Goal: Transaction & Acquisition: Obtain resource

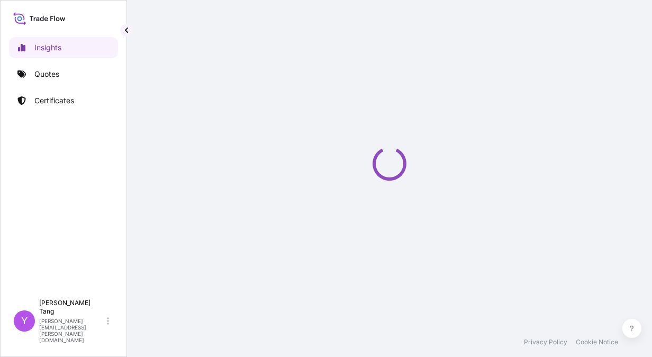
select select "2025"
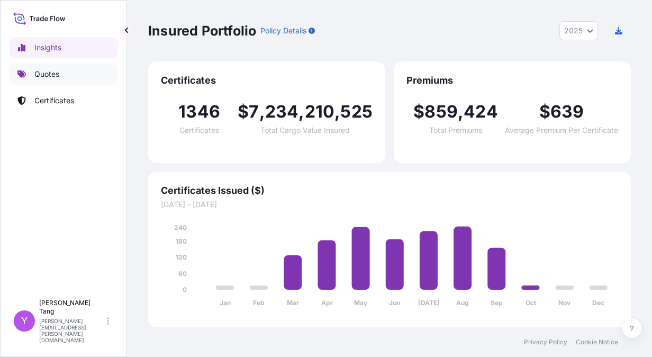
click at [43, 73] on p "Quotes" at bounding box center [46, 74] width 25 height 11
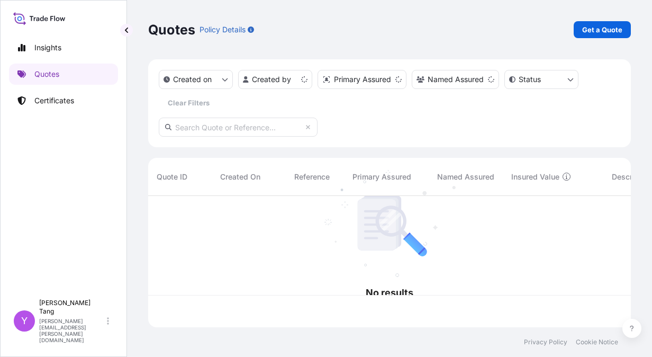
scroll to position [129, 475]
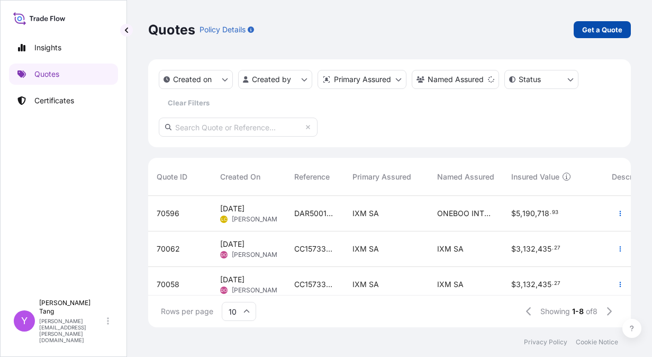
click at [604, 37] on link "Get a Quote" at bounding box center [602, 29] width 57 height 17
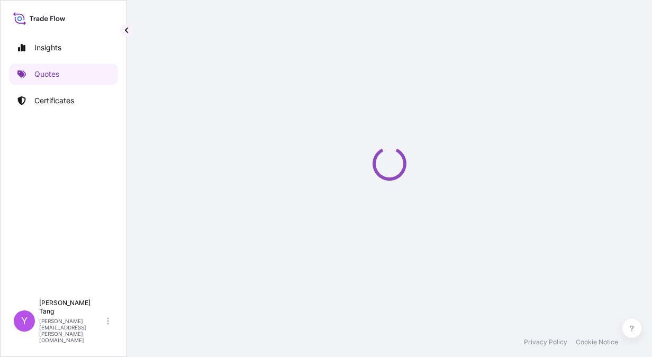
scroll to position [17, 0]
select select "Sea"
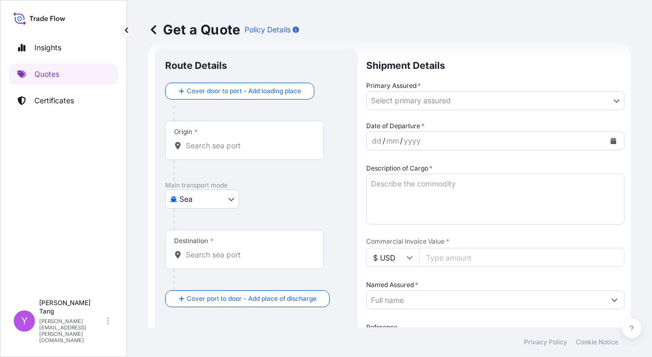
click at [214, 155] on div "Origin *" at bounding box center [244, 140] width 159 height 39
click at [214, 151] on input "Origin *" at bounding box center [248, 145] width 125 height 11
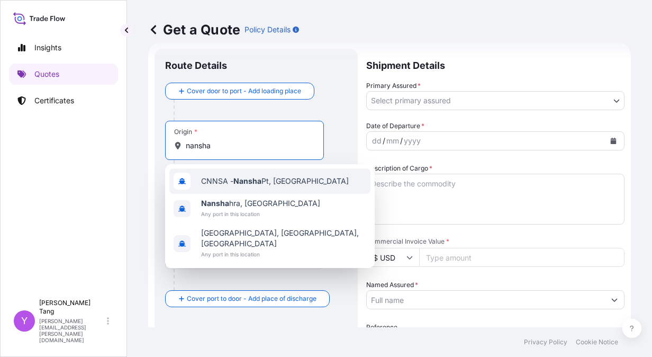
click at [269, 180] on span "CNNSA - Nansha Pt, [GEOGRAPHIC_DATA]" at bounding box center [275, 181] width 148 height 11
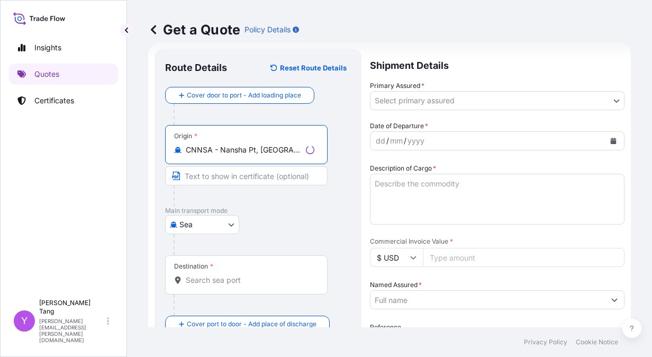
type input "CNNSA - Nansha Pt, [GEOGRAPHIC_DATA]"
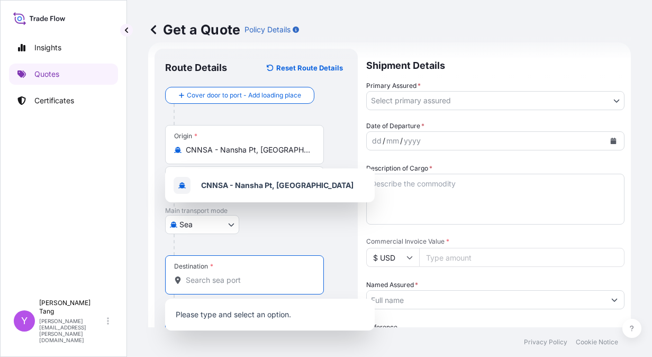
click at [219, 279] on input "Destination *" at bounding box center [248, 280] width 125 height 11
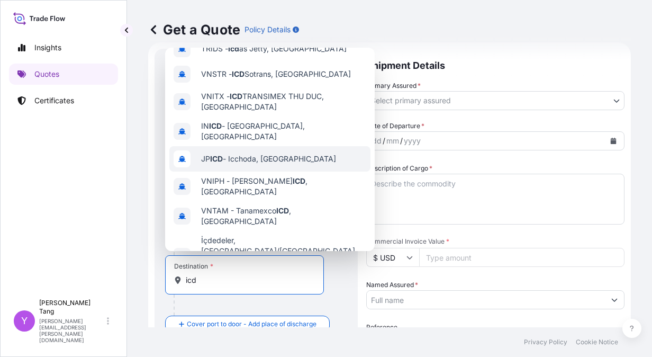
scroll to position [17, 0]
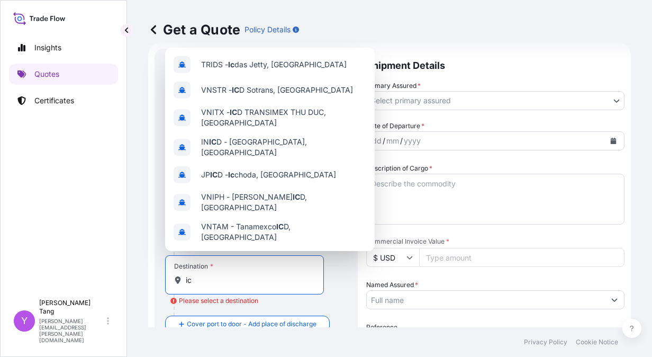
type input "i"
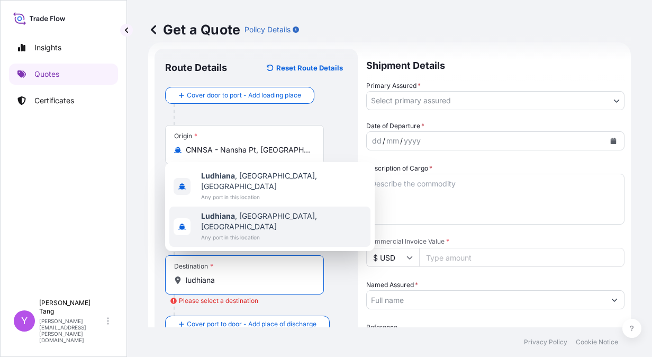
drag, startPoint x: 220, startPoint y: 277, endPoint x: 164, endPoint y: 281, distance: 56.8
click at [164, 281] on div "Route Details Reset Route Details Cover door to port - Add loading place Place …" at bounding box center [256, 282] width 203 height 466
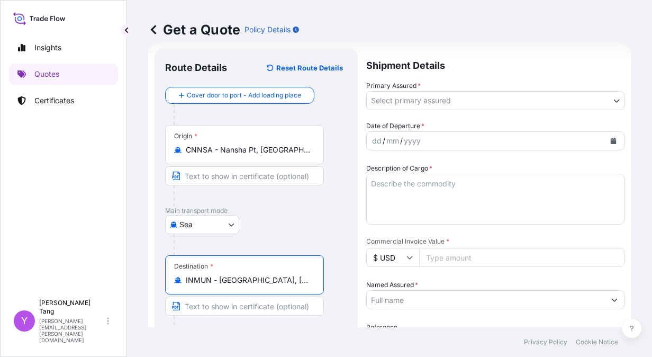
type input "INMUN - [GEOGRAPHIC_DATA], [GEOGRAPHIC_DATA]"
click at [437, 92] on body "0 options available. 10 options available. 2 options available. 0 options avail…" at bounding box center [326, 178] width 652 height 357
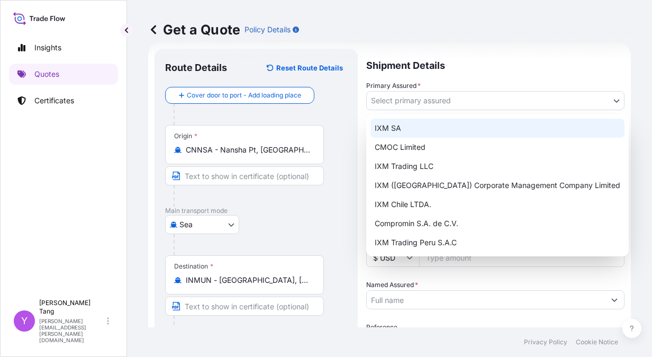
click at [425, 128] on div "IXM SA" at bounding box center [497, 128] width 254 height 19
select select "31846"
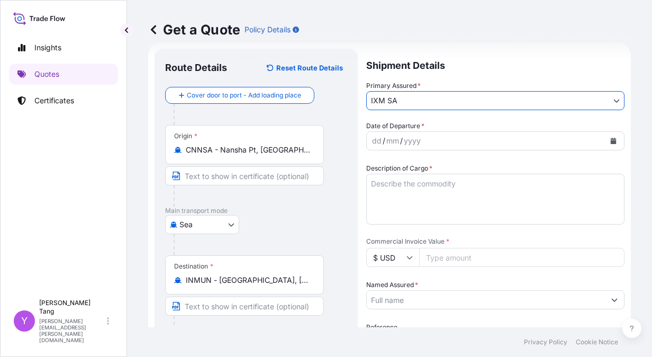
click at [469, 142] on div "dd / mm / yyyy" at bounding box center [486, 140] width 238 height 19
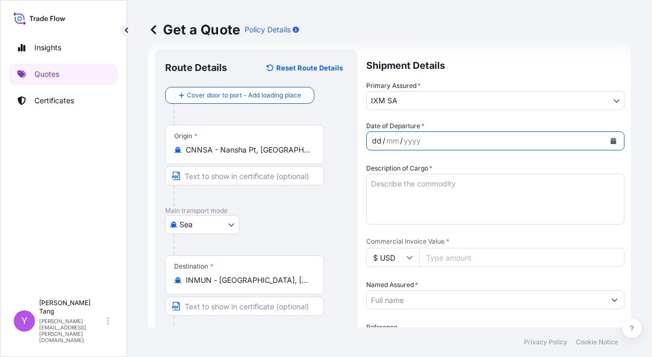
click at [611, 140] on icon "Calendar" at bounding box center [614, 141] width 6 height 6
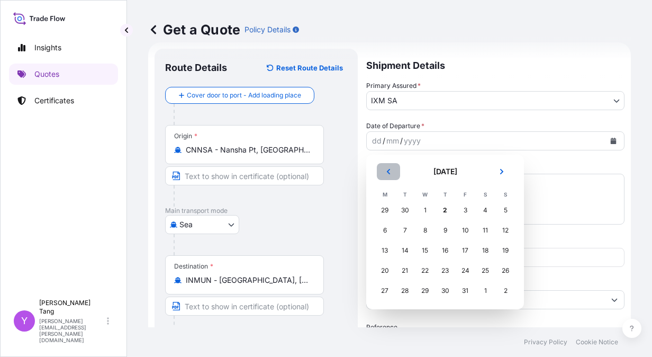
click at [387, 167] on button "Previous" at bounding box center [388, 171] width 23 height 17
click at [423, 230] on div "10" at bounding box center [424, 230] width 19 height 19
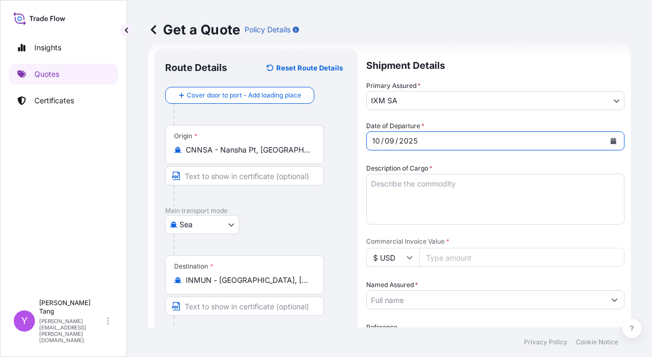
click at [425, 185] on textarea "Description of Cargo *" at bounding box center [495, 199] width 258 height 51
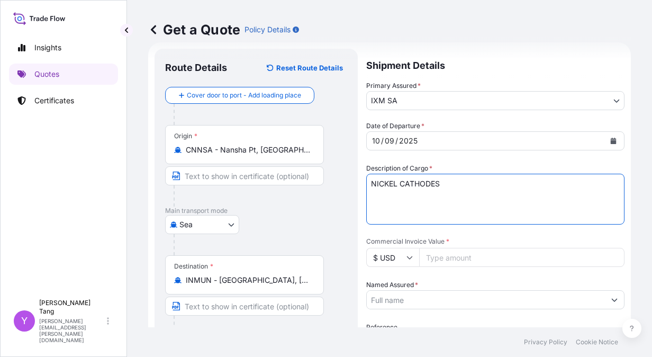
type textarea "NICKEL CATHODES"
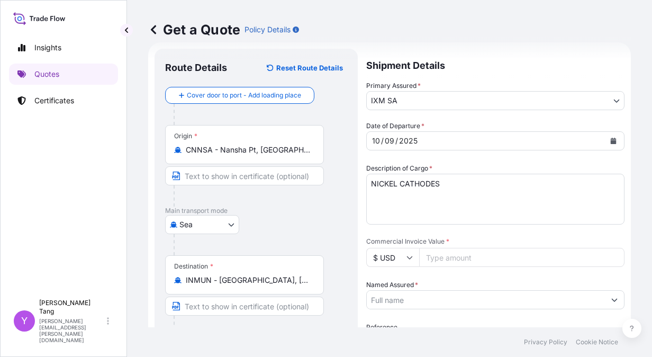
click at [451, 258] on input "Commercial Invoice Value *" at bounding box center [521, 257] width 205 height 19
paste input "763029.05"
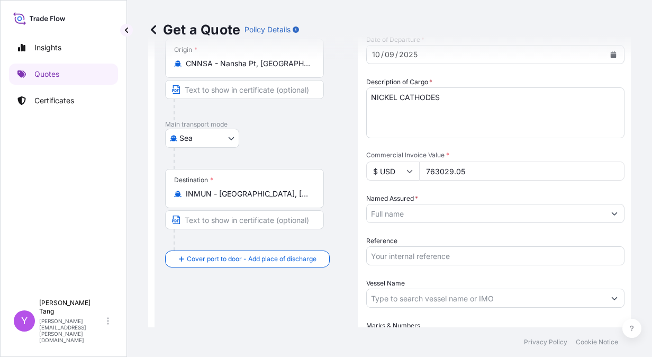
scroll to position [105, 0]
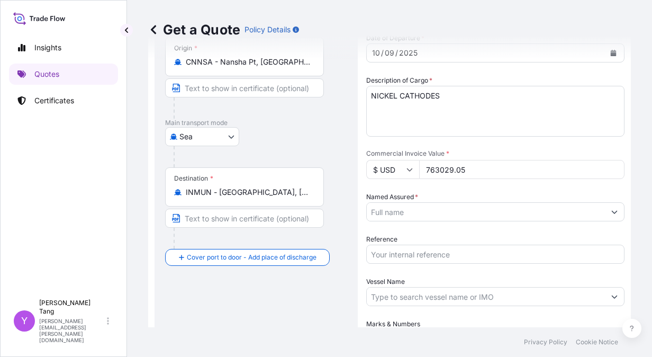
type input "763029.05"
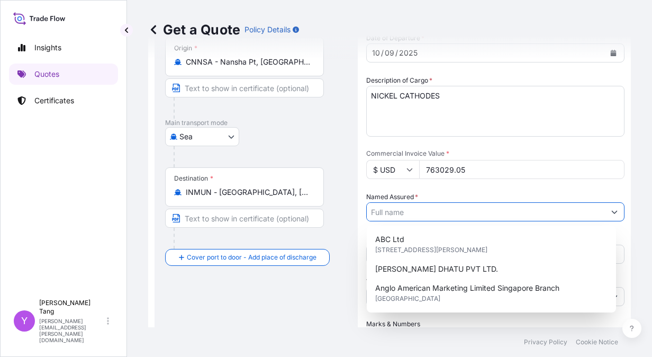
click at [454, 205] on input "Named Assured *" at bounding box center [486, 211] width 238 height 19
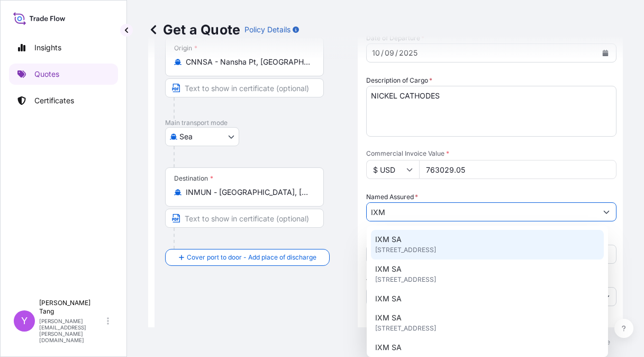
click at [436, 245] on span "[STREET_ADDRESS]" at bounding box center [405, 250] width 61 height 11
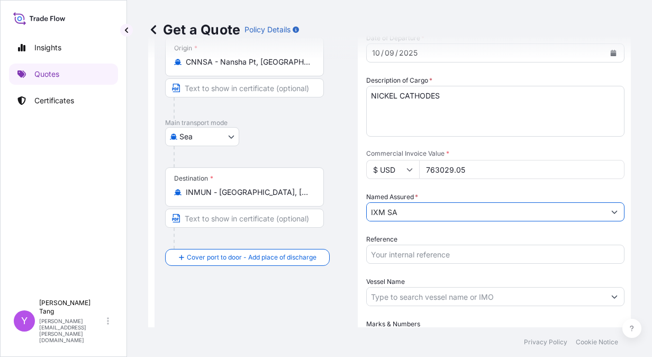
scroll to position [211, 0]
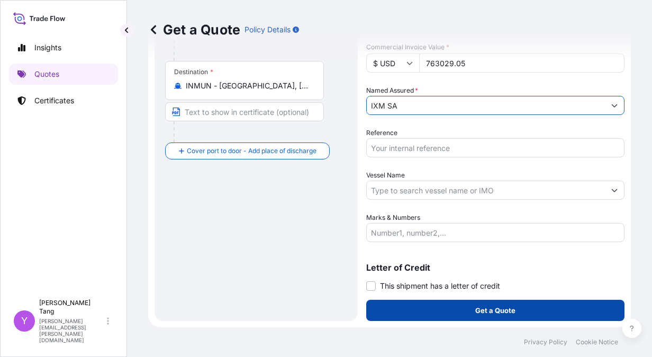
type input "IXM SA"
click at [514, 312] on button "Get a Quote" at bounding box center [495, 310] width 258 height 21
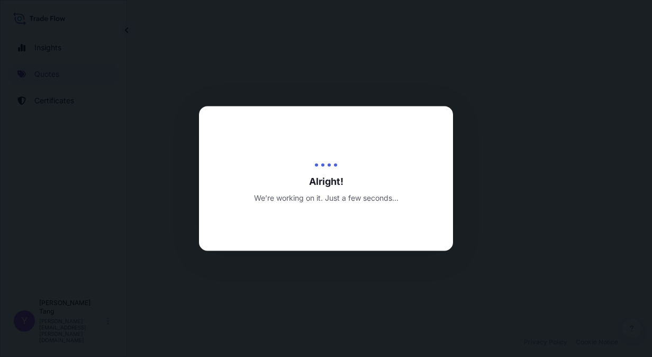
select select "Sea"
select select "31846"
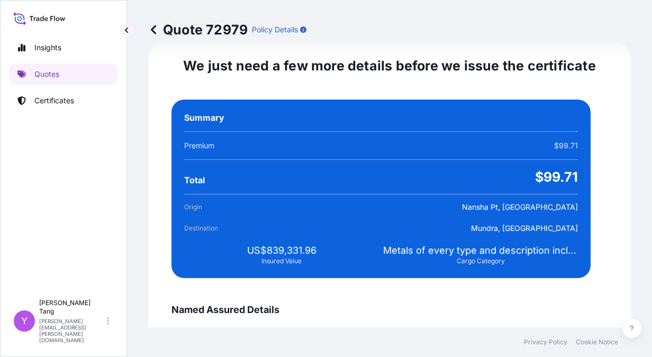
scroll to position [1925, 0]
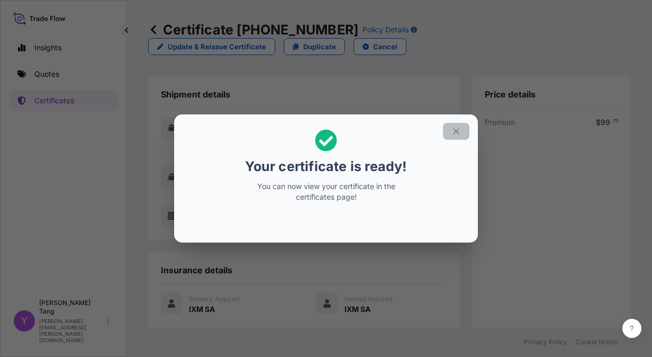
click at [457, 132] on icon "button" at bounding box center [456, 131] width 6 height 6
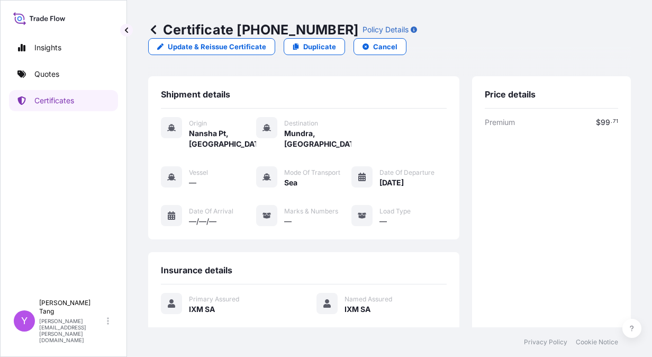
scroll to position [178, 0]
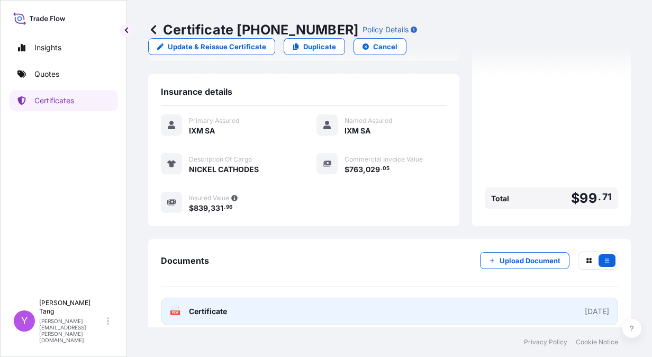
click at [585, 306] on div "[DATE]" at bounding box center [597, 311] width 24 height 11
